Goal: Book appointment/travel/reservation

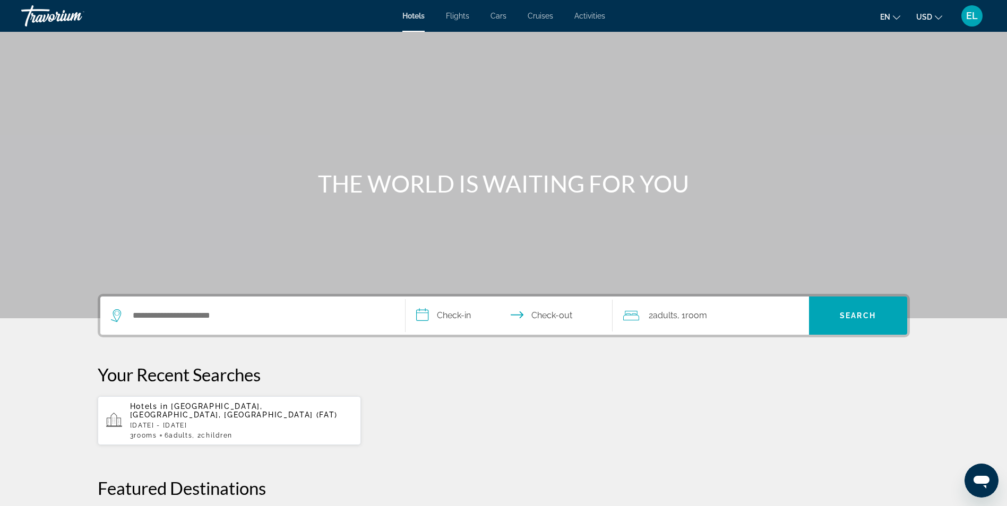
click at [969, 13] on span "EL" at bounding box center [972, 16] width 12 height 11
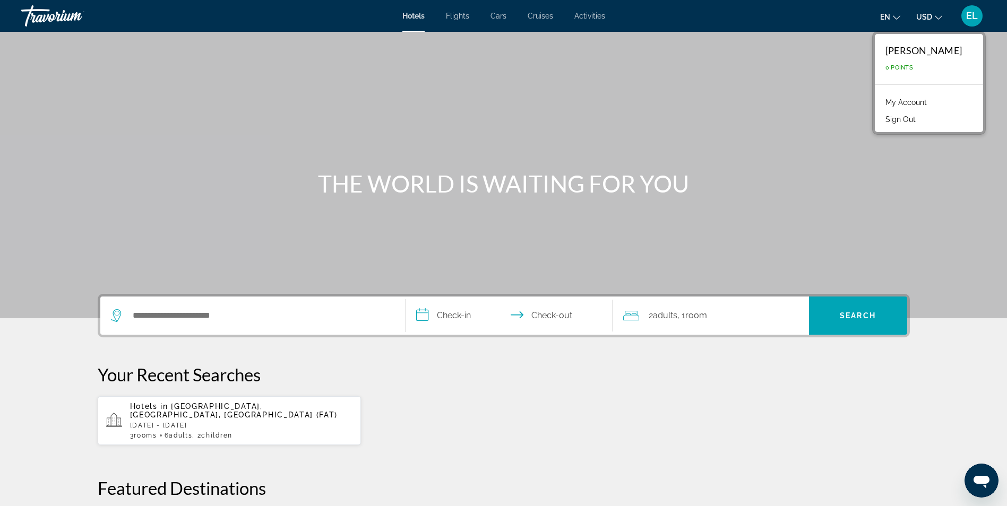
click at [870, 58] on div "Main content" at bounding box center [503, 159] width 1007 height 319
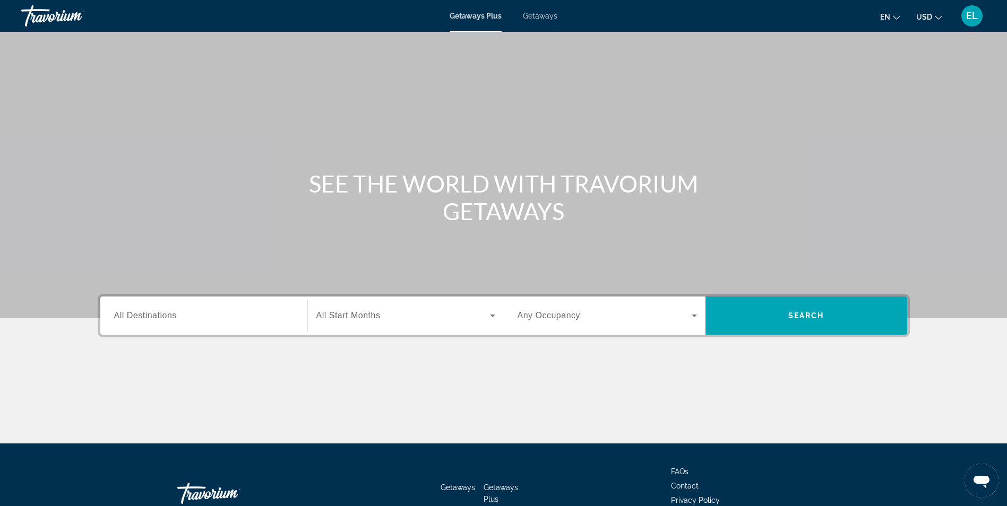
click at [175, 319] on span "All Destinations" at bounding box center [145, 315] width 63 height 9
click at [175, 319] on input "Destination All Destinations" at bounding box center [203, 316] width 179 height 13
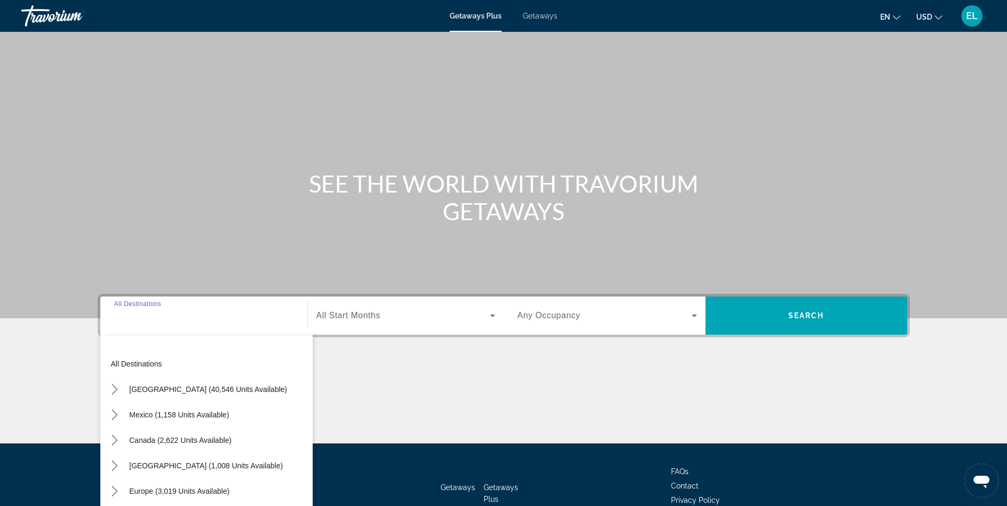
scroll to position [67, 0]
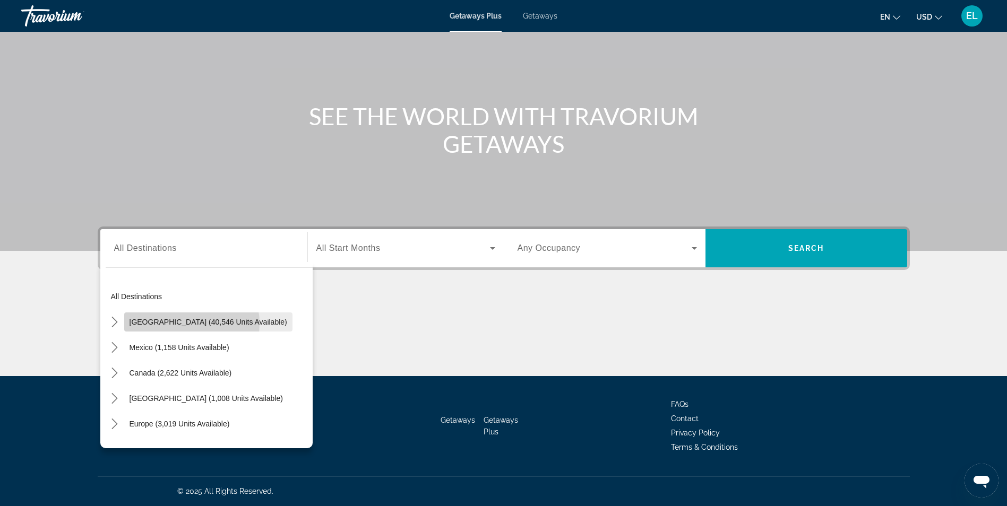
click at [186, 324] on span "[GEOGRAPHIC_DATA] (40,546 units available)" at bounding box center [209, 322] width 158 height 8
type input "**********"
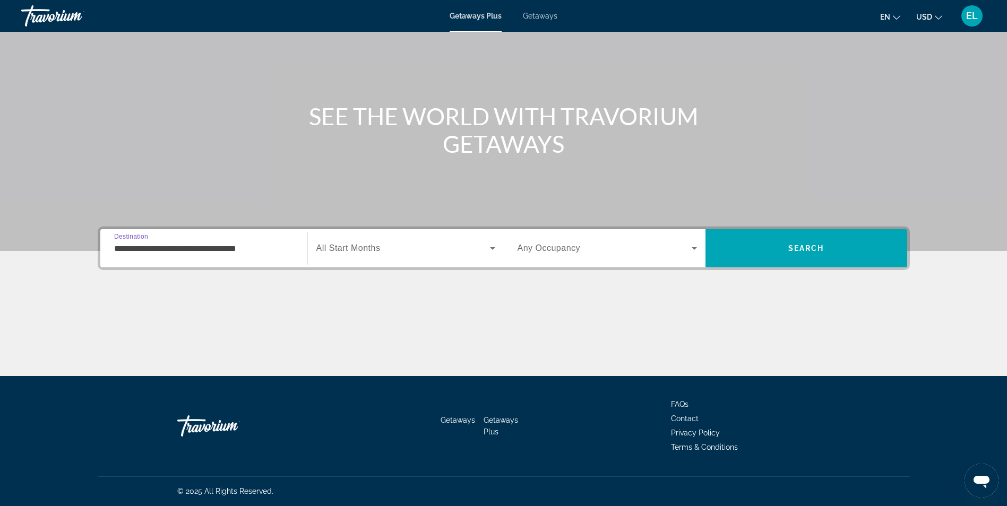
click at [544, 18] on span "Getaways" at bounding box center [540, 16] width 35 height 8
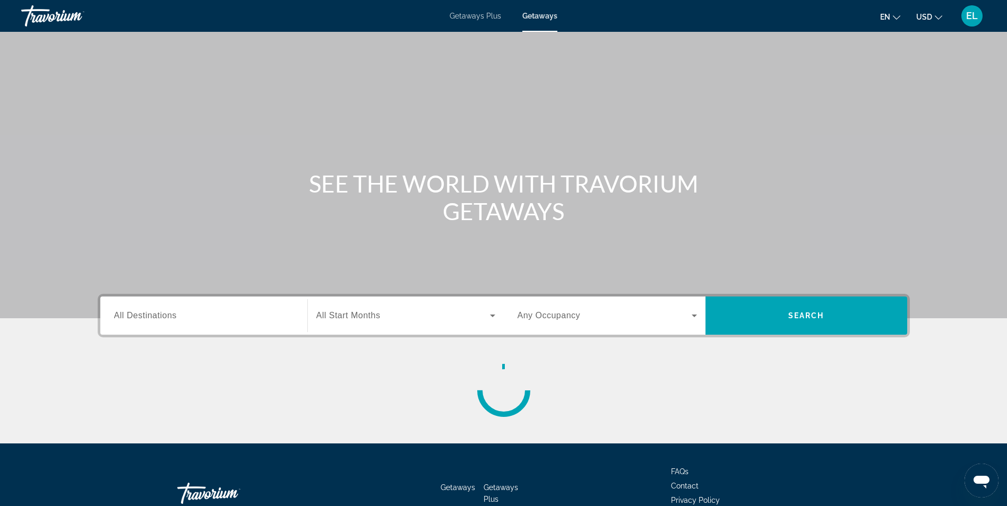
click at [185, 317] on input "Destination All Destinations" at bounding box center [203, 316] width 179 height 13
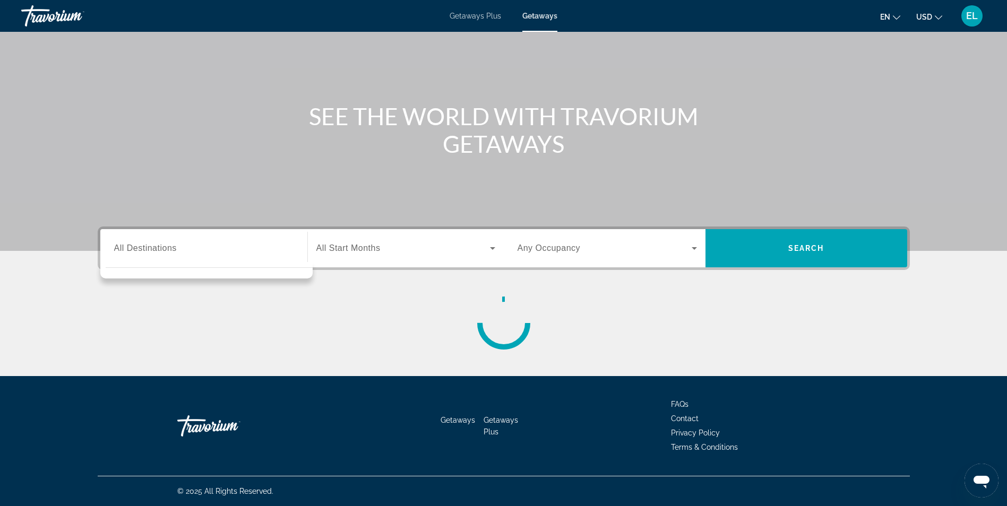
click at [165, 237] on div "Search widget" at bounding box center [203, 249] width 179 height 30
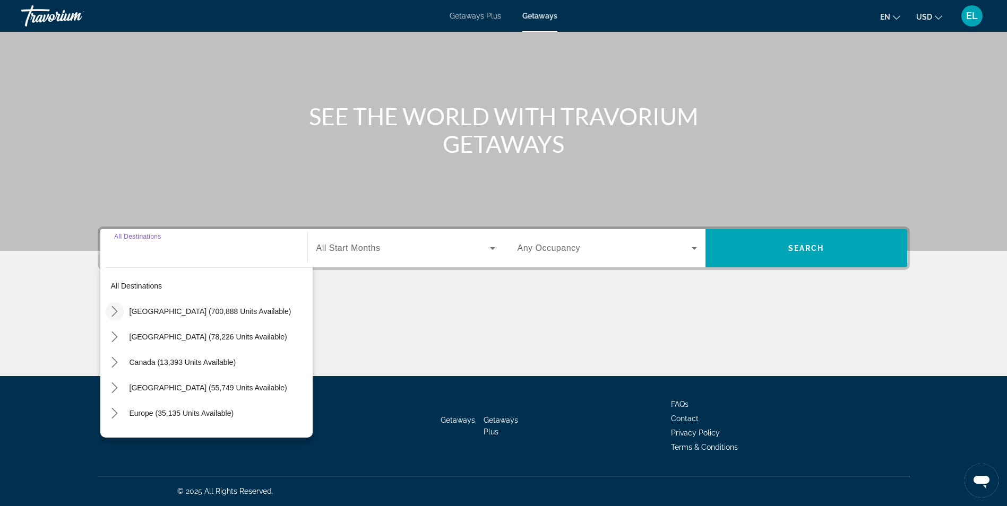
click at [111, 312] on icon "Toggle United States (700,888 units available) submenu" at bounding box center [114, 311] width 11 height 11
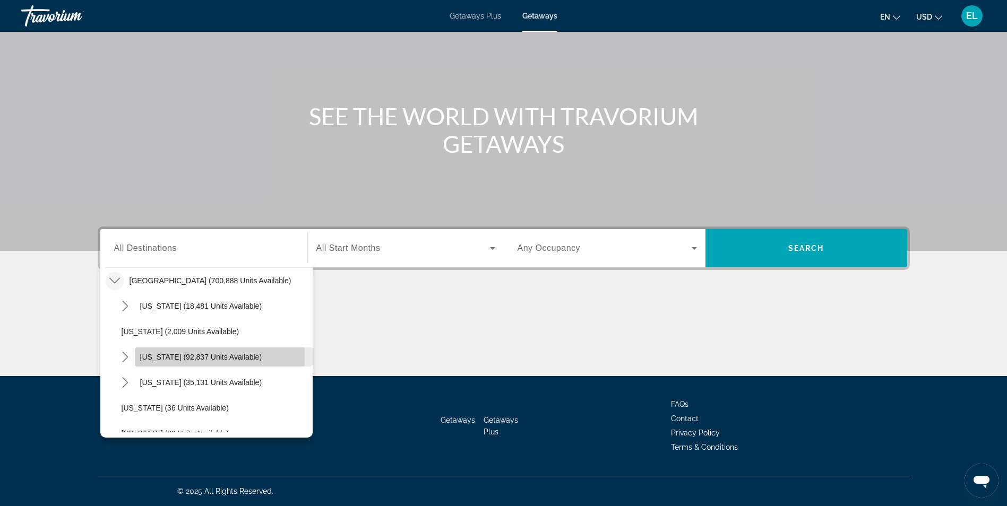
click at [159, 357] on span "California (92,837 units available)" at bounding box center [201, 357] width 122 height 8
type input "**********"
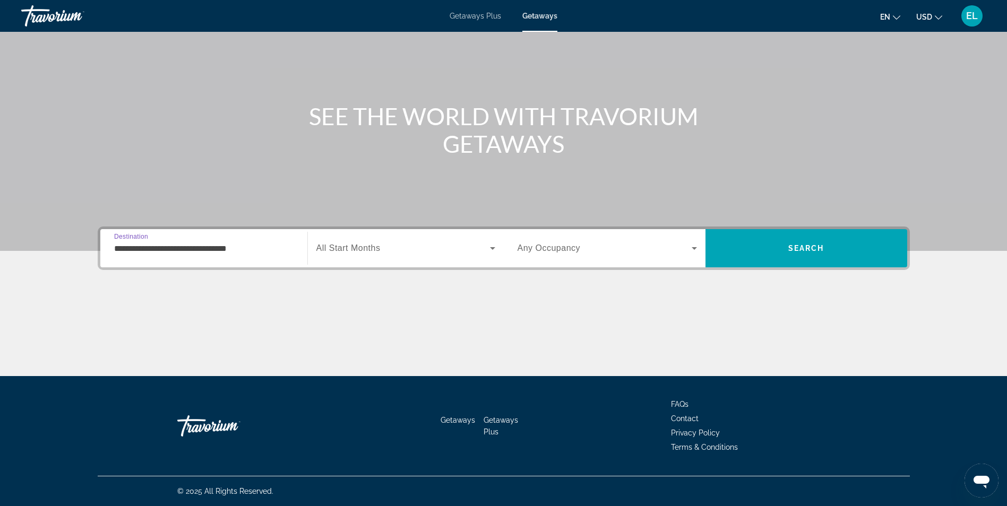
click at [493, 246] on icon "Search widget" at bounding box center [492, 248] width 13 height 13
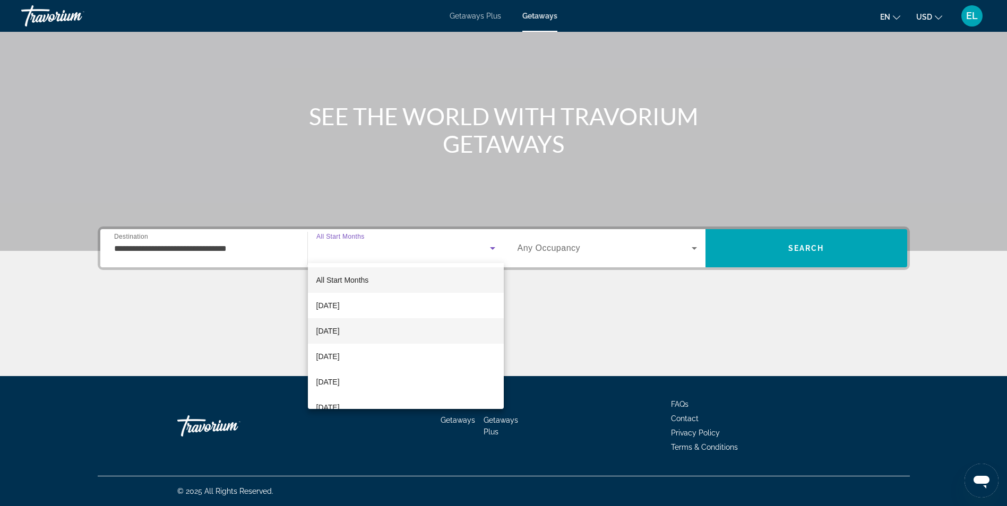
click at [340, 332] on span "[DATE]" at bounding box center [327, 331] width 23 height 13
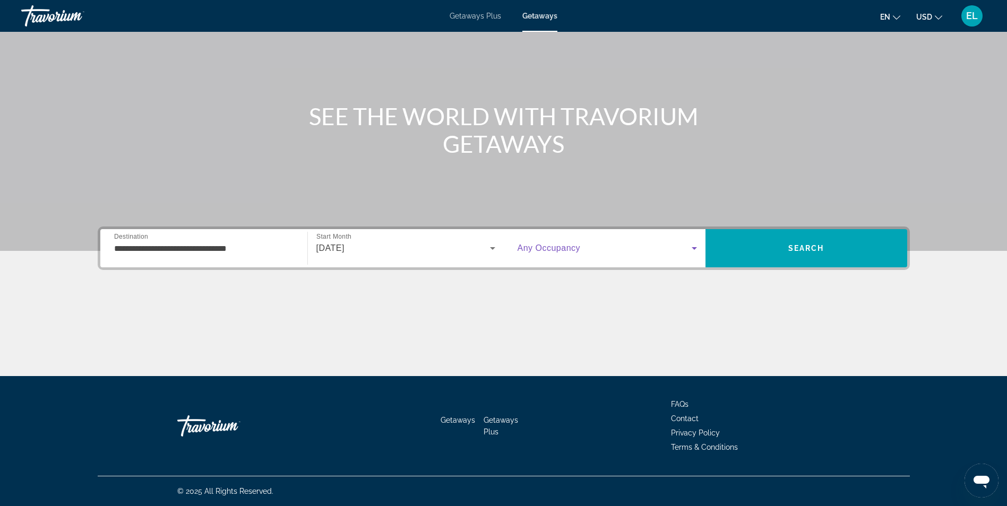
click at [694, 246] on icon "Search widget" at bounding box center [694, 248] width 13 height 13
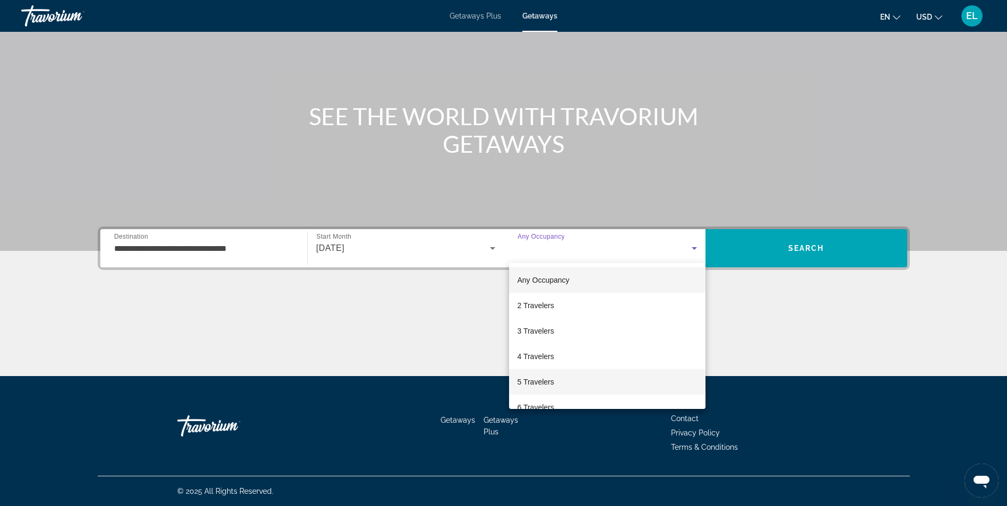
scroll to position [53, 0]
click at [590, 356] on mat-option "6 Travelers" at bounding box center [607, 354] width 196 height 25
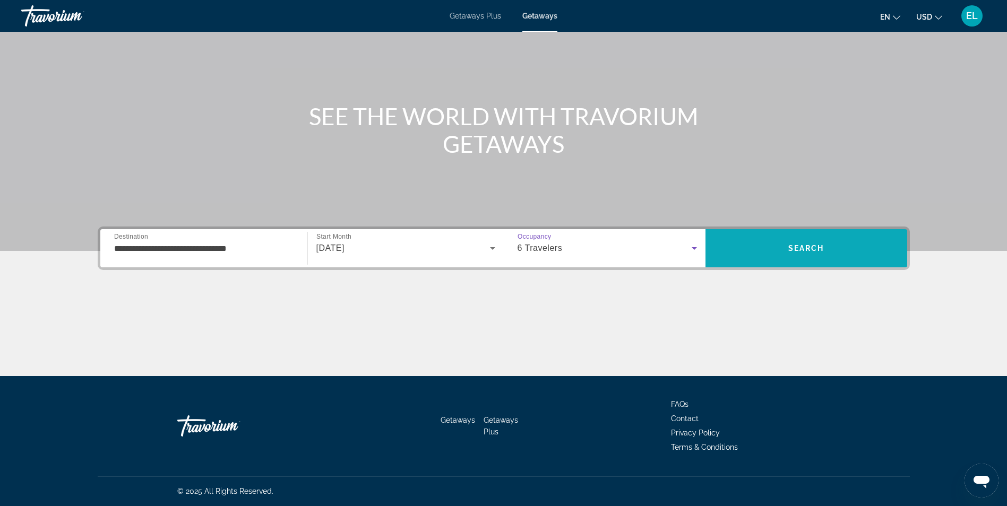
click at [809, 247] on span "Search" at bounding box center [806, 248] width 36 height 8
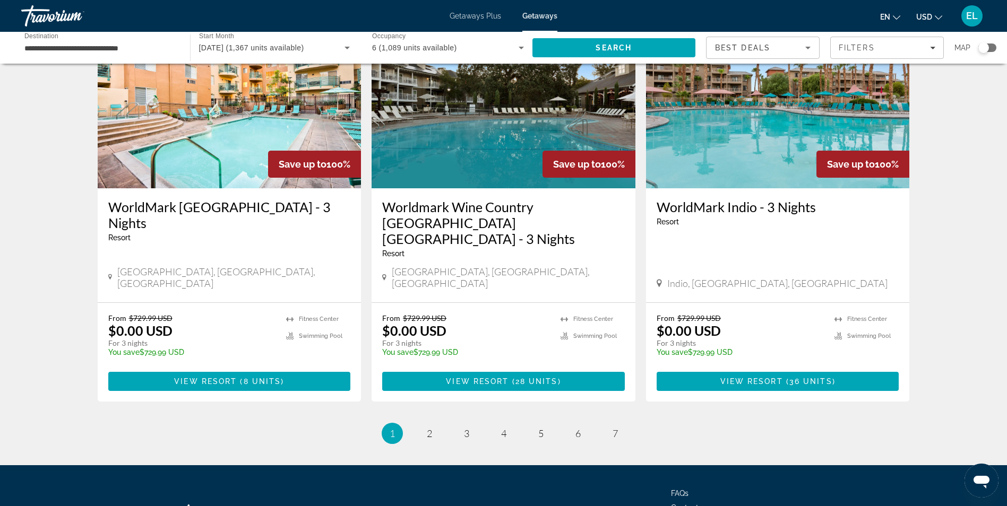
scroll to position [1275, 0]
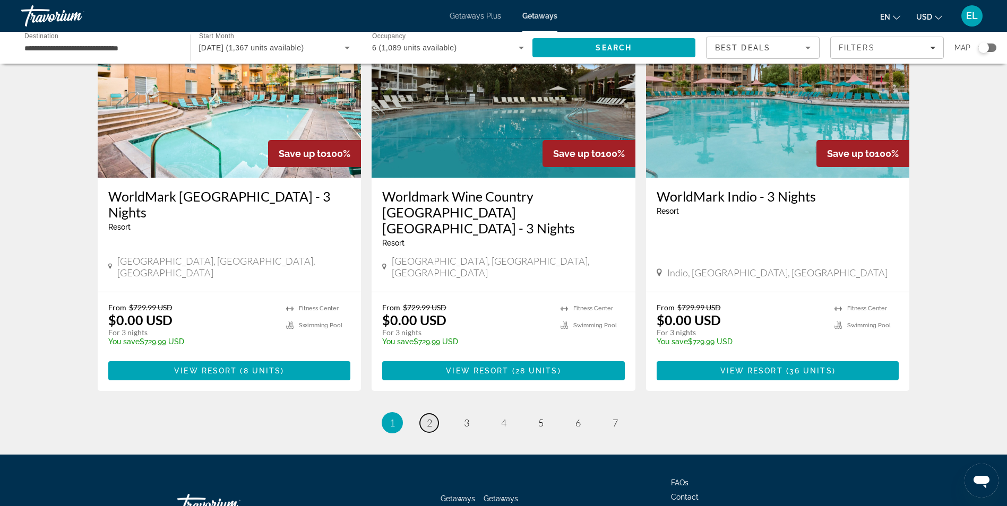
click at [426, 414] on link "page 2" at bounding box center [429, 423] width 19 height 19
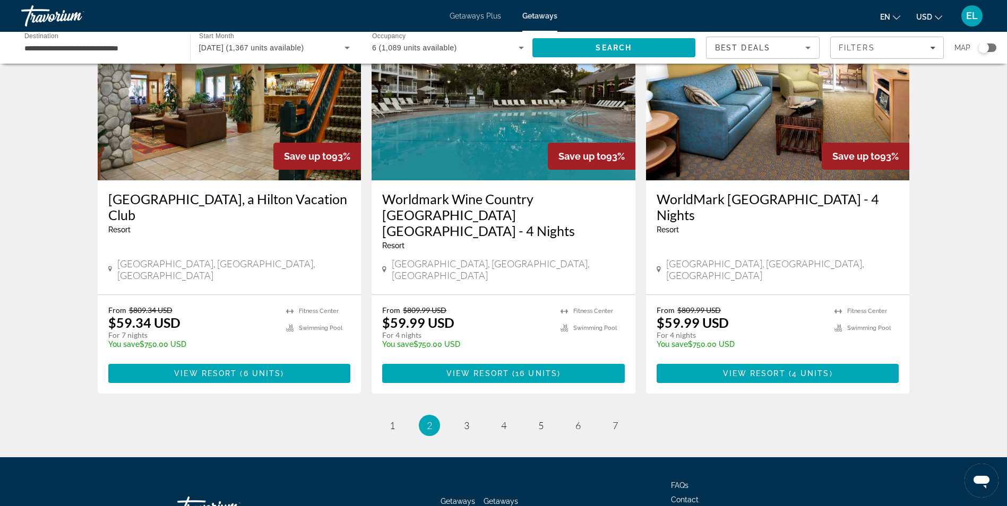
scroll to position [1243, 0]
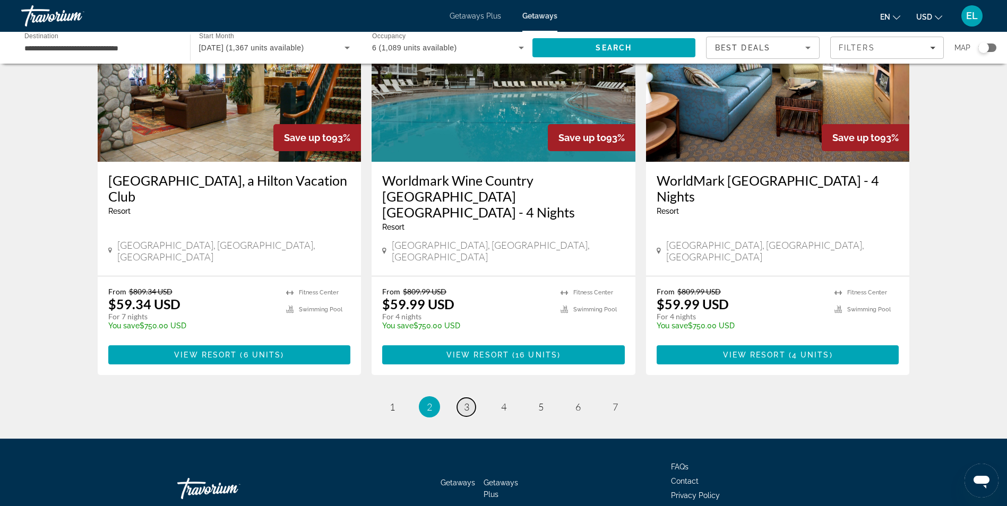
click at [463, 398] on link "page 3" at bounding box center [466, 407] width 19 height 19
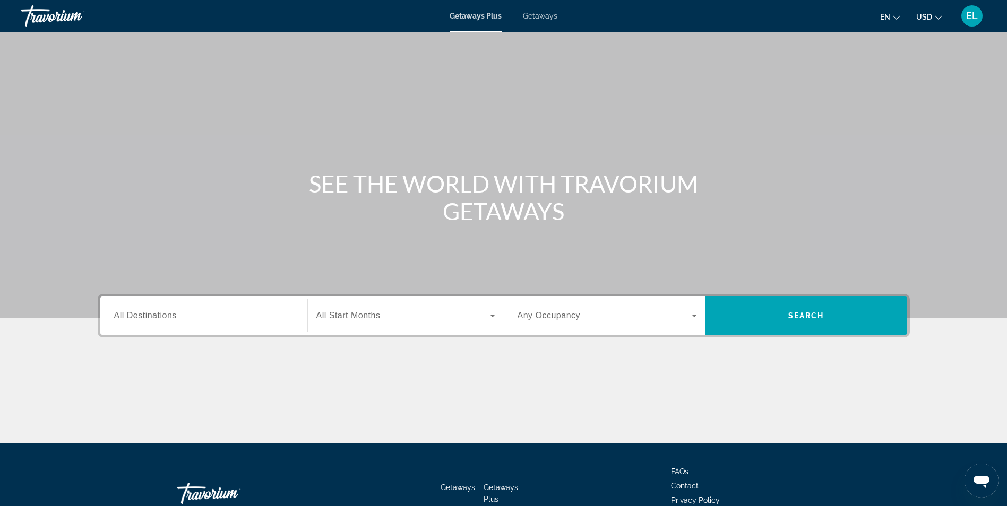
click at [170, 317] on span "All Destinations" at bounding box center [145, 315] width 63 height 9
click at [170, 317] on input "Destination All Destinations" at bounding box center [203, 316] width 179 height 13
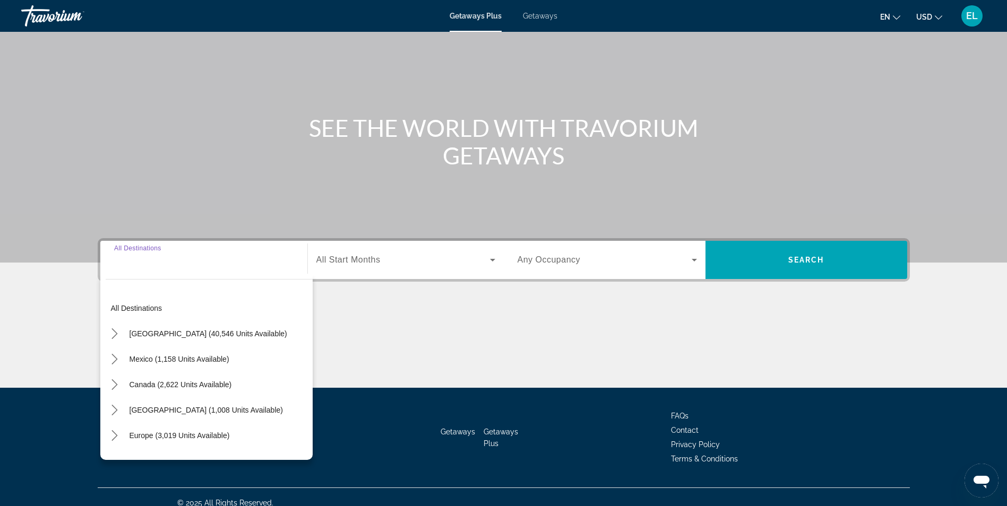
scroll to position [67, 0]
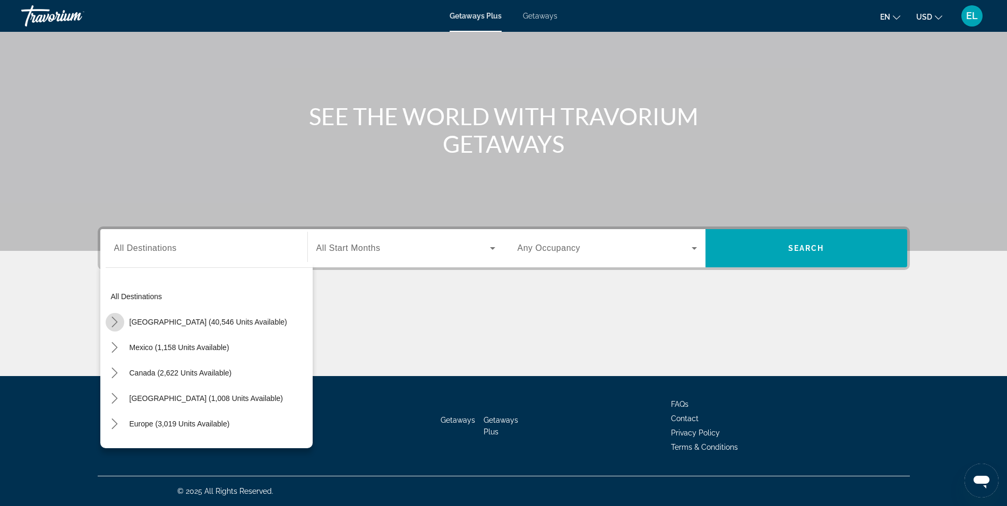
click at [117, 325] on icon "Toggle United States (40,546 units available) submenu" at bounding box center [114, 322] width 11 height 11
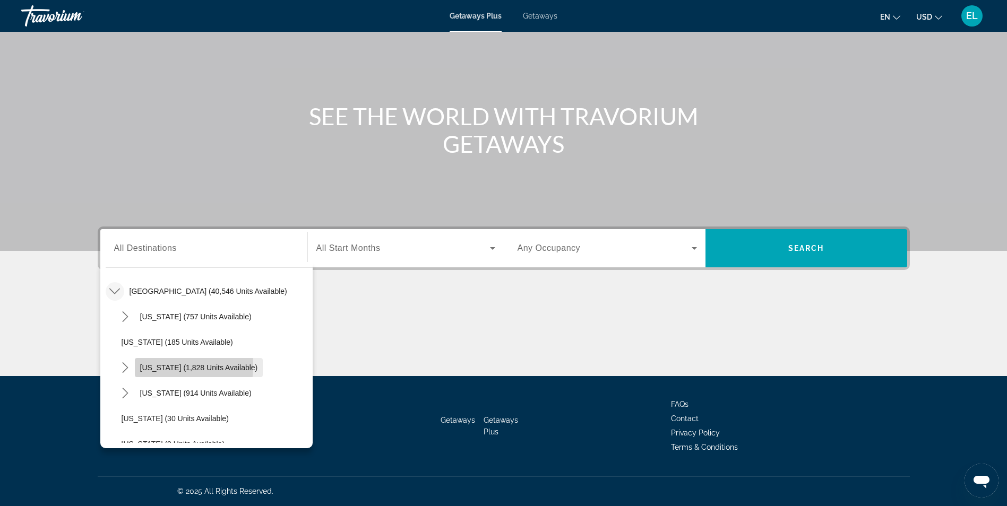
click at [136, 365] on span "Select destination: California (1,828 units available)" at bounding box center [199, 367] width 128 height 25
type input "**********"
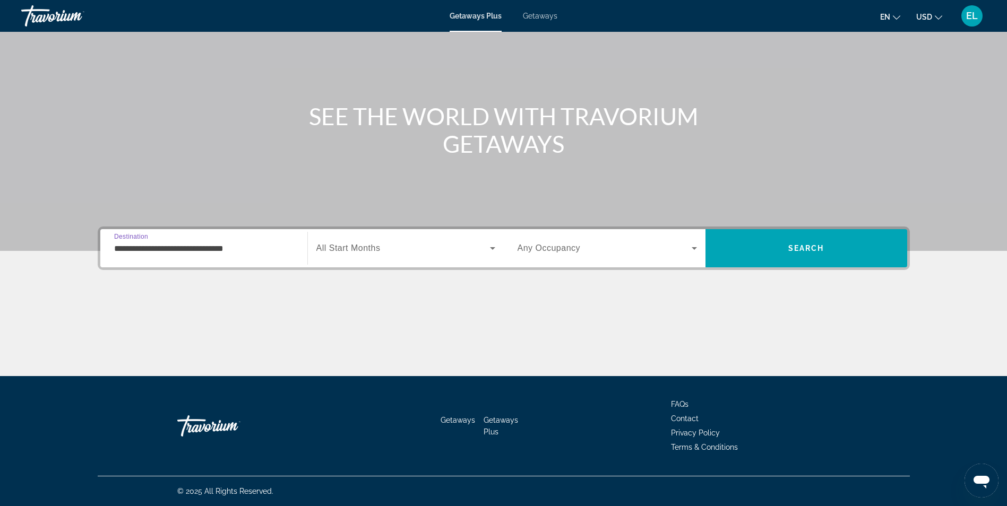
click at [375, 251] on span "All Start Months" at bounding box center [348, 248] width 64 height 9
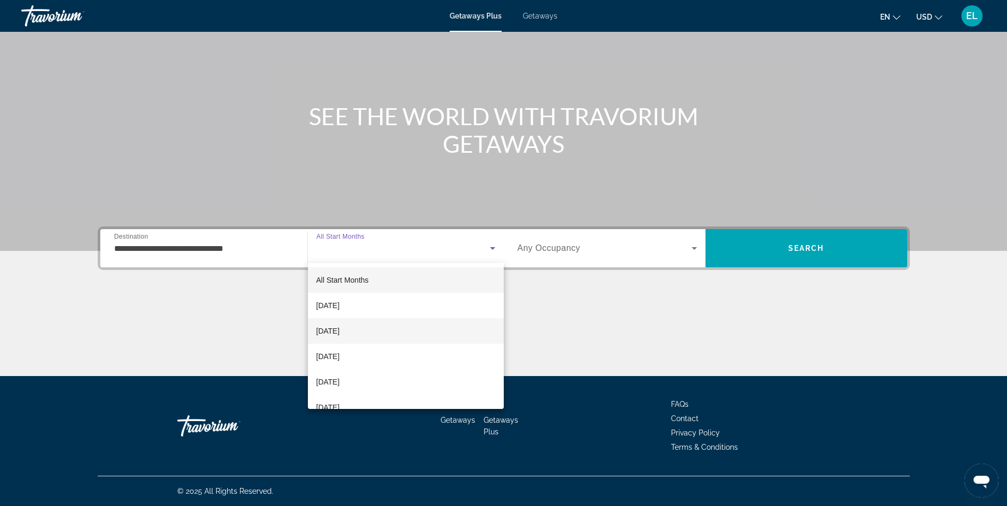
click at [340, 332] on span "[DATE]" at bounding box center [327, 331] width 23 height 13
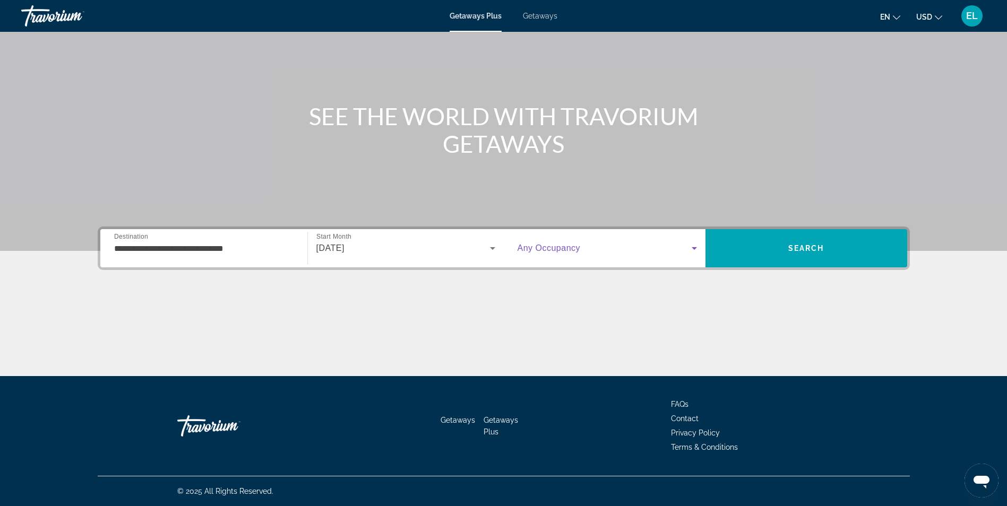
click at [695, 247] on icon "Search widget" at bounding box center [694, 248] width 5 height 3
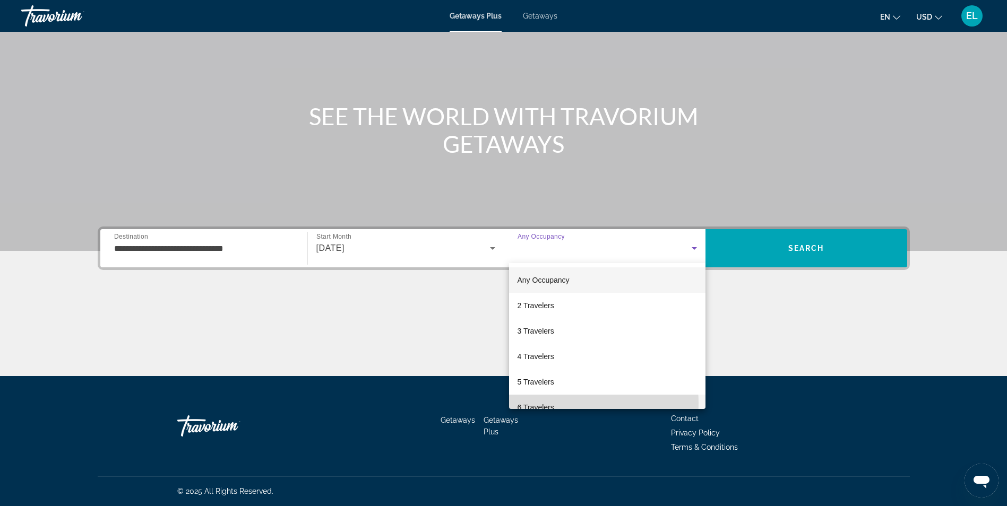
click at [566, 403] on mat-option "6 Travelers" at bounding box center [607, 407] width 196 height 25
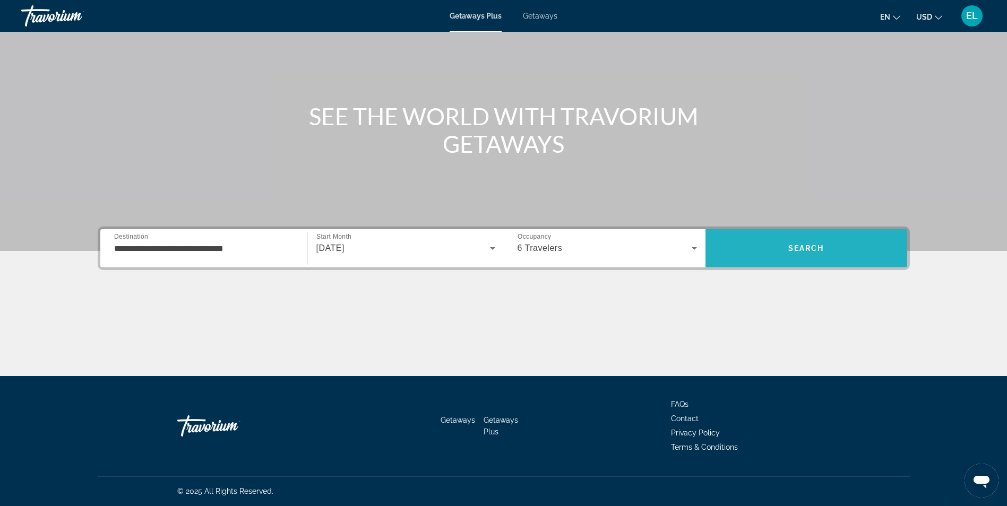
click at [805, 249] on span "Search" at bounding box center [806, 248] width 36 height 8
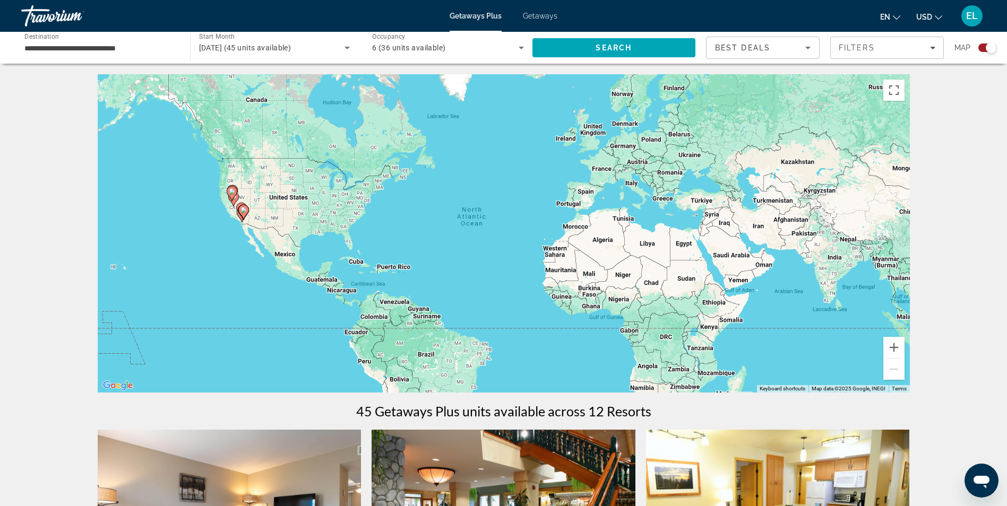
click at [232, 200] on icon "Main content" at bounding box center [232, 194] width 10 height 14
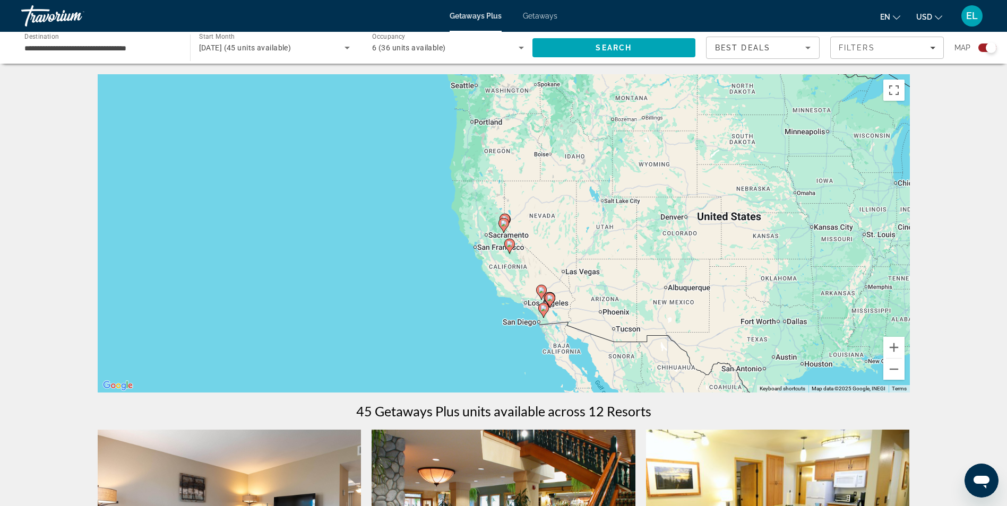
click at [502, 225] on image "Main content" at bounding box center [504, 223] width 6 height 6
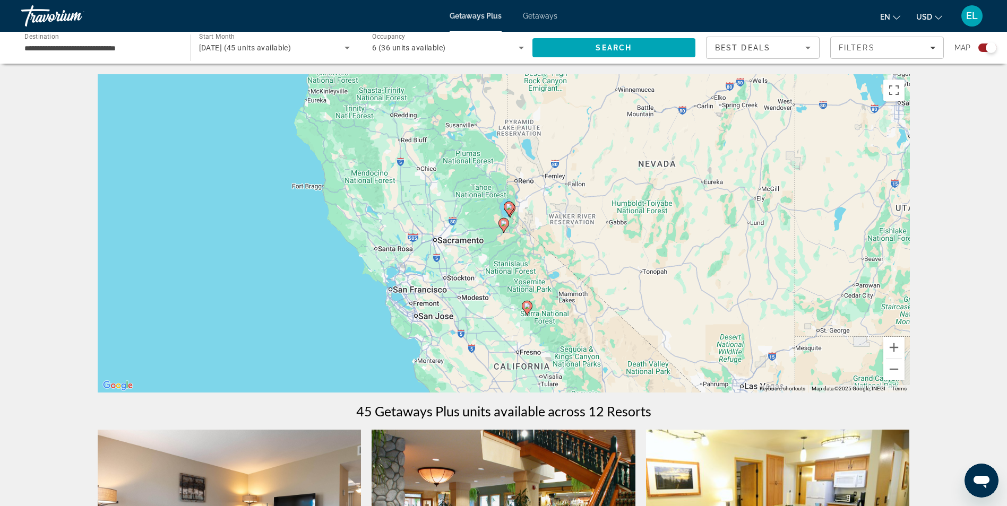
click at [528, 306] on image "Main content" at bounding box center [527, 306] width 6 height 6
type input "**********"
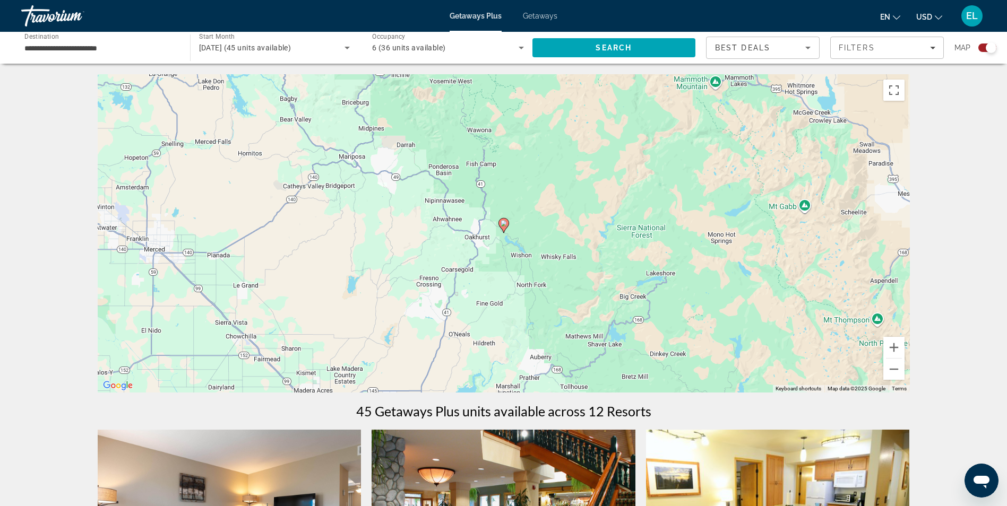
click at [503, 223] on image "Main content" at bounding box center [504, 223] width 6 height 6
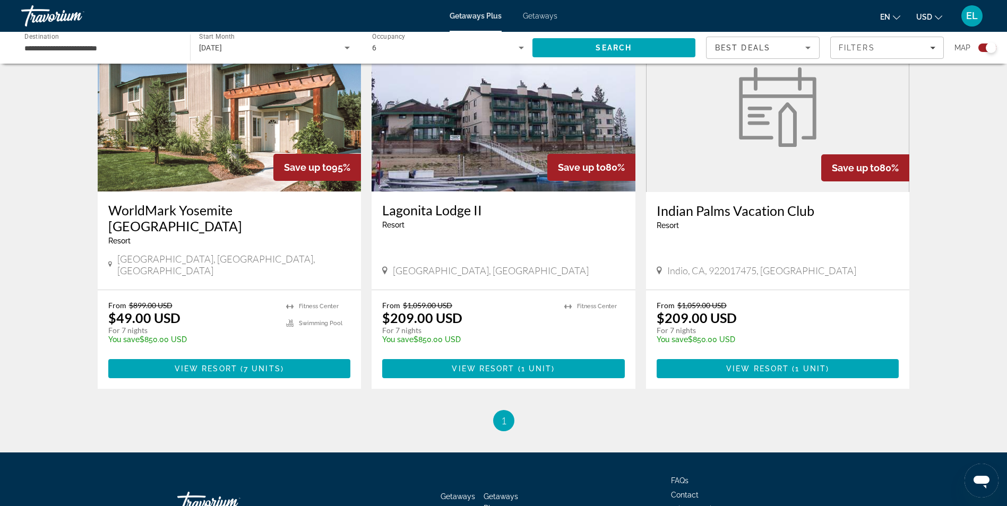
scroll to position [425, 0]
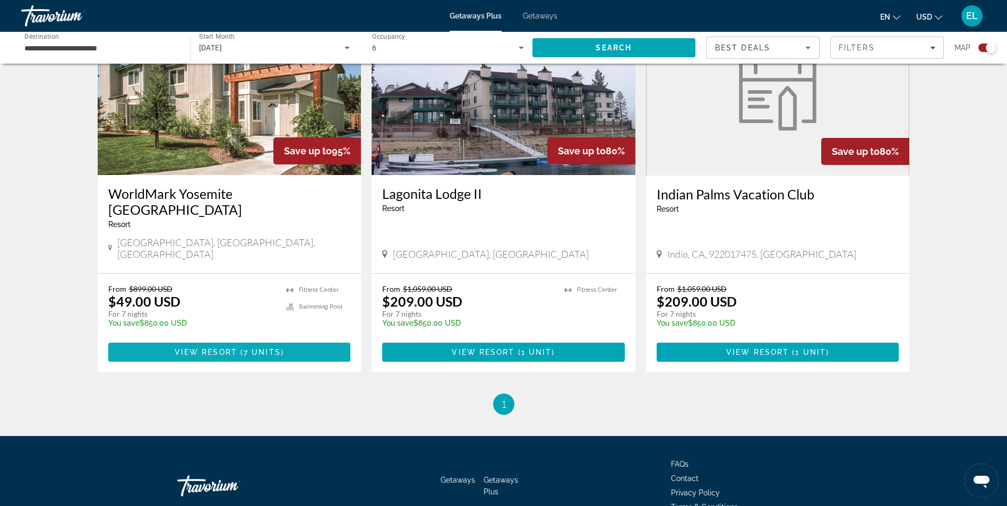
click at [207, 348] on span "View Resort" at bounding box center [206, 352] width 63 height 8
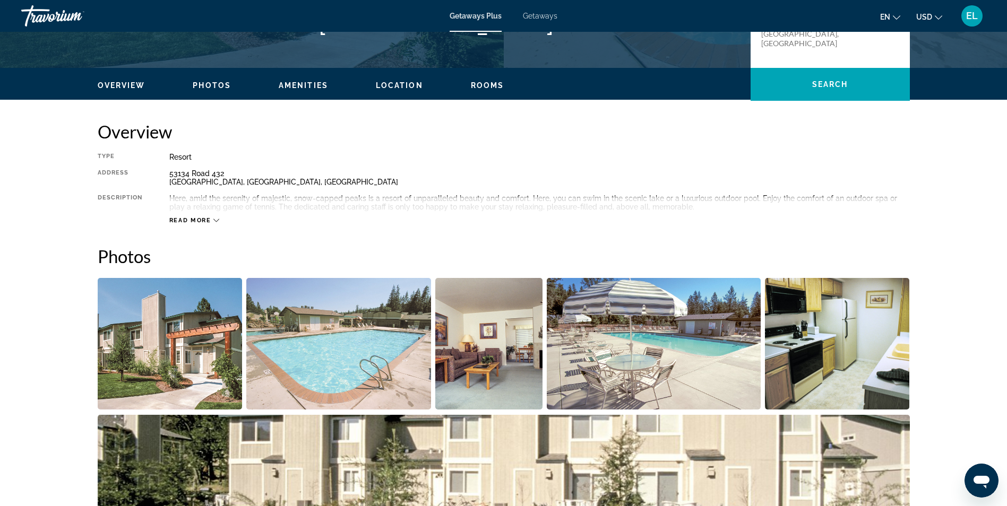
scroll to position [265, 0]
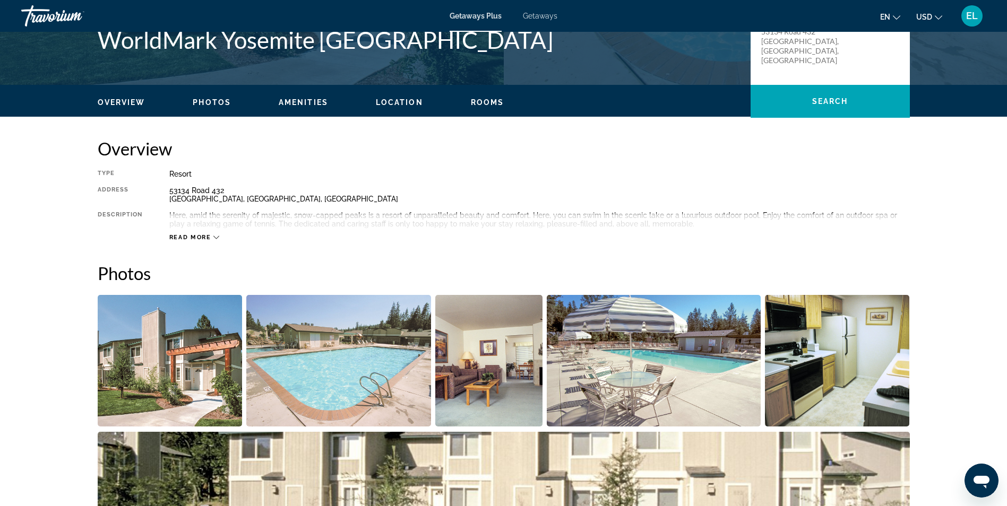
click at [489, 101] on span "Rooms" at bounding box center [487, 102] width 33 height 8
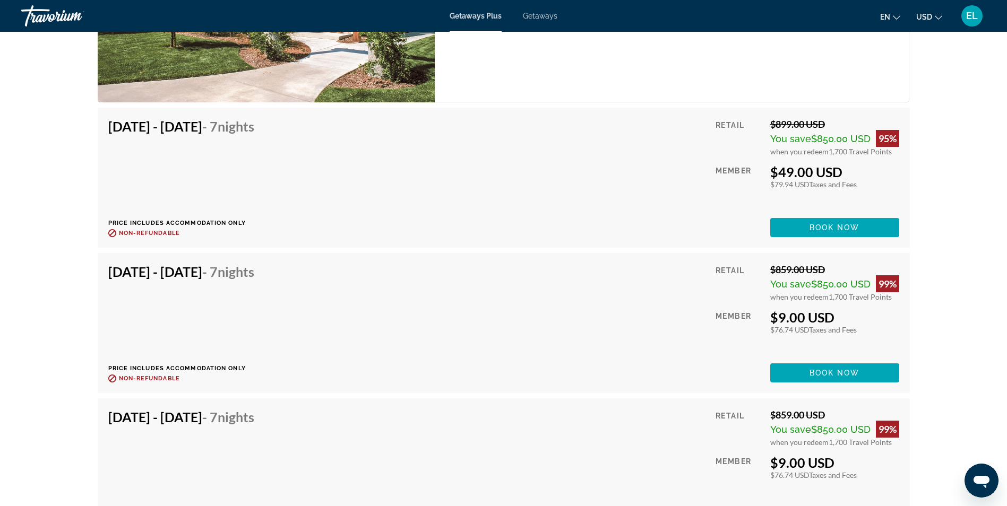
scroll to position [2191, 0]
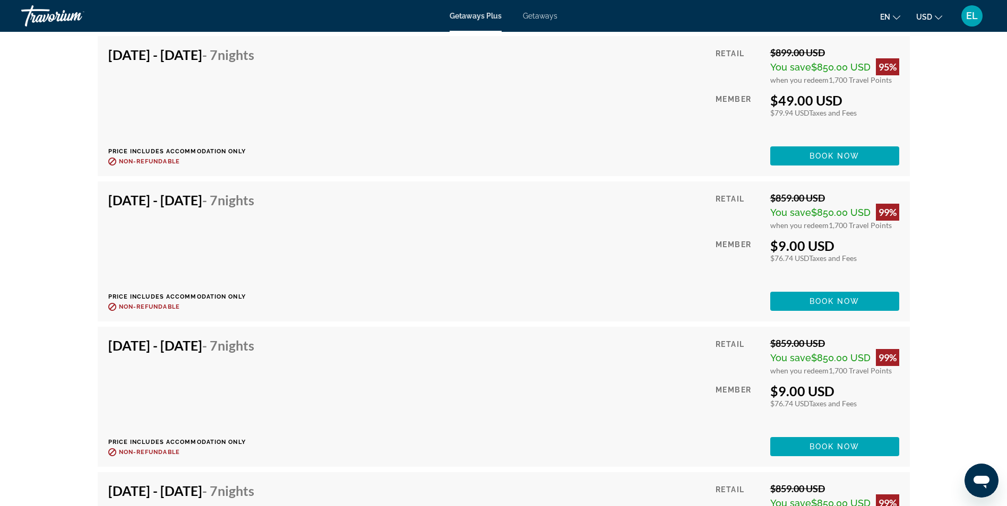
click at [342, 244] on div "[DATE] - [DATE] - 7 Nights Price includes accommodation only Refundable until :…" at bounding box center [503, 251] width 791 height 119
click at [262, 243] on div "[DATE] - [DATE] - 7 Nights Price includes accommodation only Refundable until :…" at bounding box center [185, 251] width 154 height 119
click at [177, 199] on h4 "[DATE] - [DATE] - 7 Nights" at bounding box center [181, 200] width 146 height 16
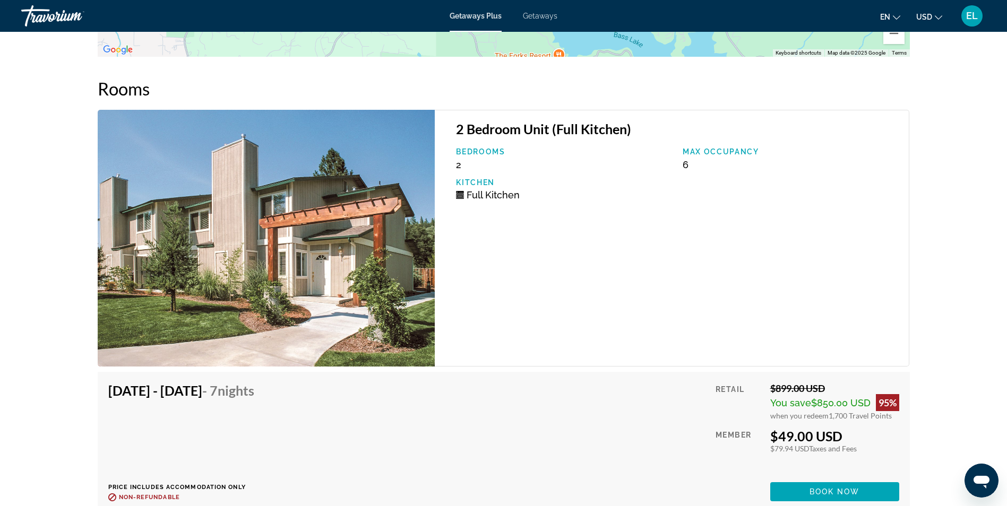
scroll to position [1873, 0]
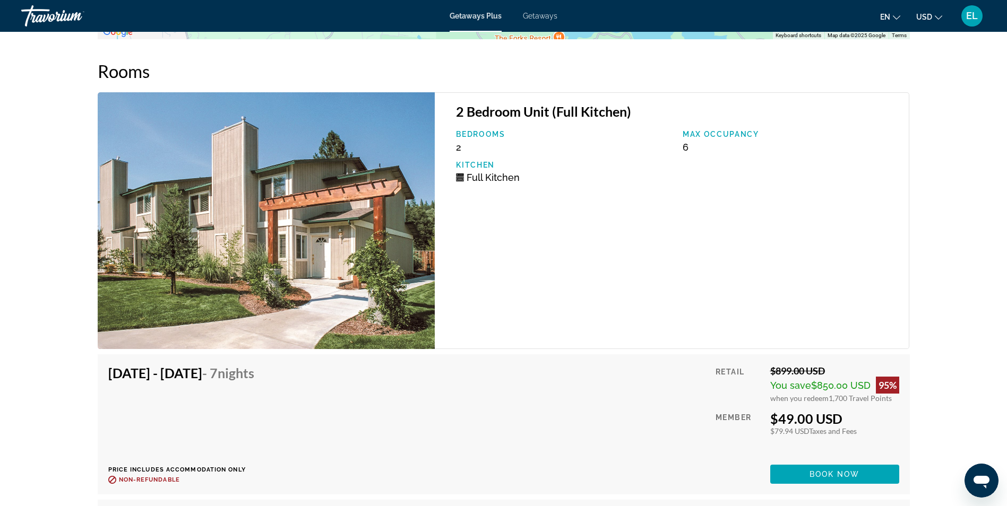
click at [457, 182] on icon "Main content" at bounding box center [460, 178] width 8 height 8
click at [461, 180] on icon "Main content" at bounding box center [460, 178] width 8 height 8
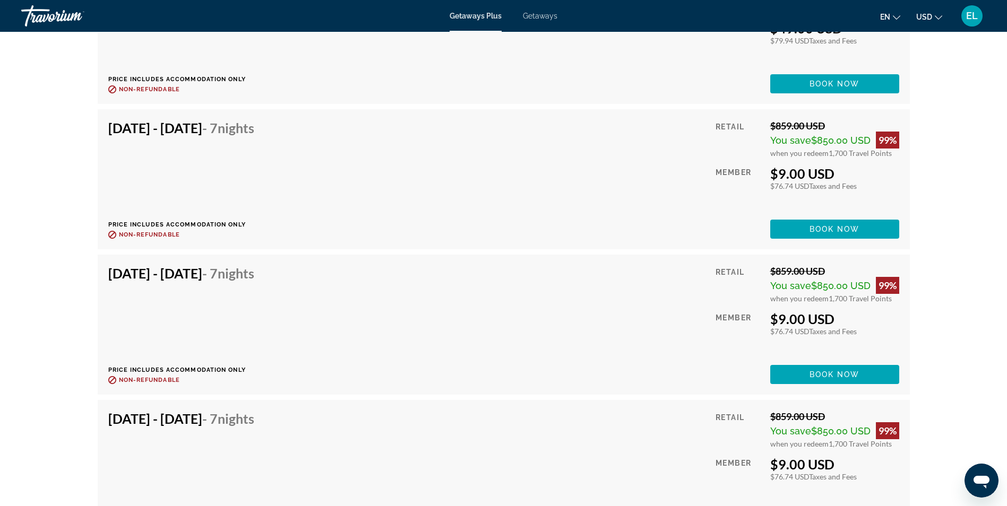
scroll to position [2245, 0]
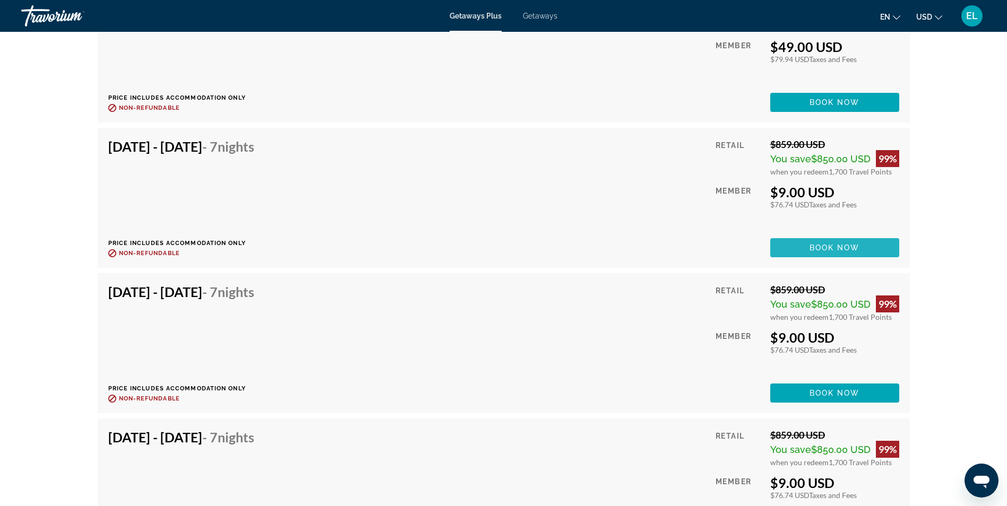
click at [836, 248] on span "Book now" at bounding box center [835, 248] width 50 height 8
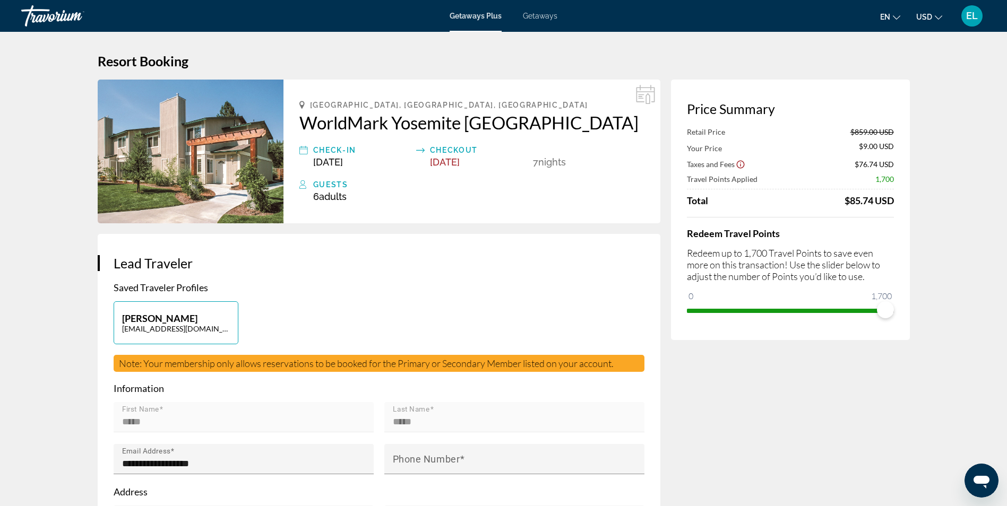
click at [307, 188] on div "Guests 6 Adult Adults , Child Children" at bounding box center [471, 190] width 345 height 24
click at [310, 184] on div "Guests 6 Adult Adults , Child Children" at bounding box center [471, 190] width 345 height 24
click at [424, 150] on icon "Main content" at bounding box center [420, 150] width 8 height 5
